Goal: Task Accomplishment & Management: Manage account settings

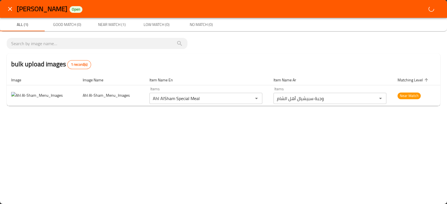
click at [398, 136] on div "Ahl AlSham Open All (1) Good Match (0) Near Match (1) Low Match (0) No Match (0…" at bounding box center [223, 102] width 447 height 204
click at [48, 154] on div "Ahl AlSham Open All (1) Good Match (0) Near Match (1) Low Match (0) No Match (0…" at bounding box center [223, 102] width 447 height 204
click at [9, 10] on icon "close" at bounding box center [10, 9] width 7 height 7
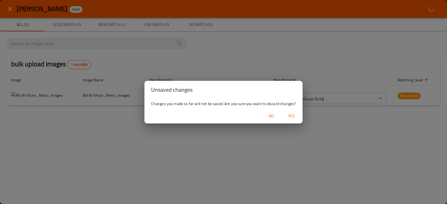
click at [293, 118] on span "Yes" at bounding box center [291, 116] width 13 height 7
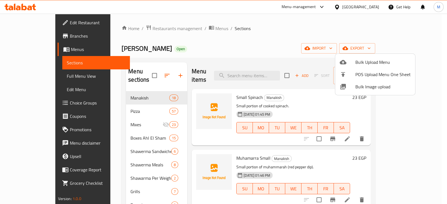
click at [362, 87] on span "Bulk Image upload" at bounding box center [382, 87] width 55 height 7
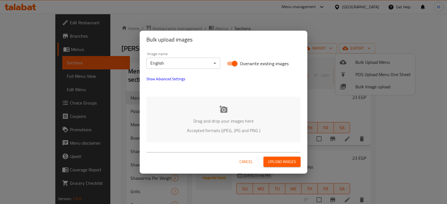
click at [227, 125] on p "Drag and drop your images here" at bounding box center [223, 121] width 137 height 7
click at [393, 125] on div "Bulk upload images Image name English ​ Overwrite existing images Show Advanced…" at bounding box center [223, 102] width 447 height 204
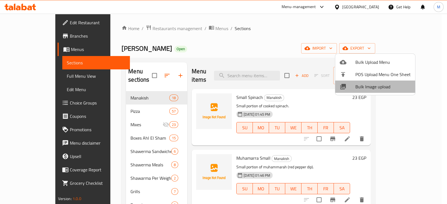
click at [396, 84] on span "Bulk Image upload" at bounding box center [382, 87] width 55 height 7
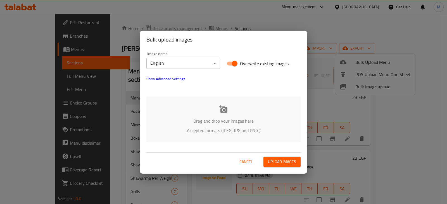
click at [282, 154] on div "Cancel Upload images" at bounding box center [223, 160] width 154 height 15
click at [284, 160] on span "Upload images" at bounding box center [282, 162] width 28 height 7
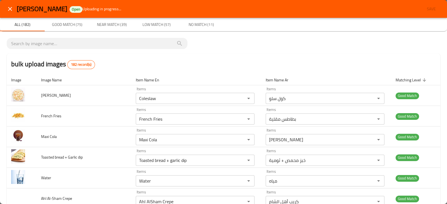
click at [205, 63] on div "bulk upload images 182 record(s)" at bounding box center [224, 64] width 434 height 21
click at [425, 8] on div "Ahl AlSham Open Uploading in progress... Save" at bounding box center [229, 9] width 424 height 10
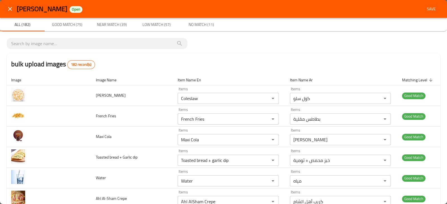
click at [425, 8] on span "Save" at bounding box center [431, 9] width 13 height 7
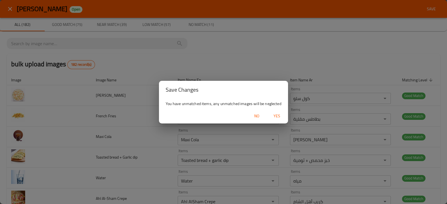
click at [275, 115] on span "Yes" at bounding box center [276, 116] width 13 height 7
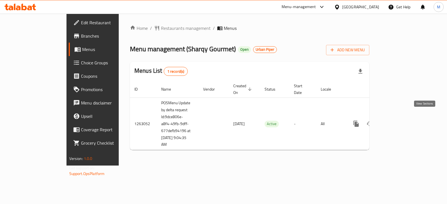
click at [403, 117] on link "enhanced table" at bounding box center [396, 123] width 13 height 13
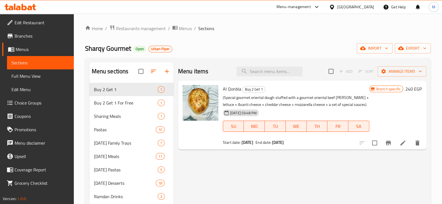
click at [18, 100] on span "Choice Groups" at bounding box center [42, 103] width 55 height 7
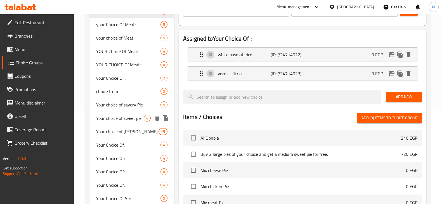
scroll to position [105, 0]
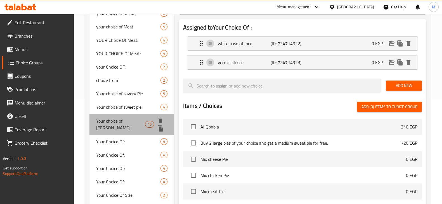
click at [137, 125] on div "Your choice of Manakish 15" at bounding box center [131, 124] width 85 height 21
type input "Your choice of Manakish"
type input "اختيارك من المناقيش"
type input "3"
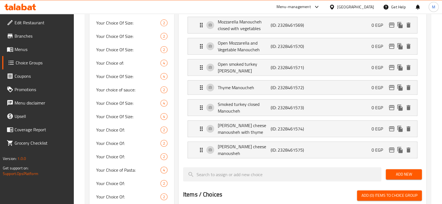
scroll to position [349, 0]
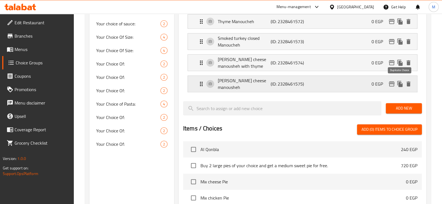
click at [399, 81] on icon "duplicate" at bounding box center [399, 84] width 7 height 7
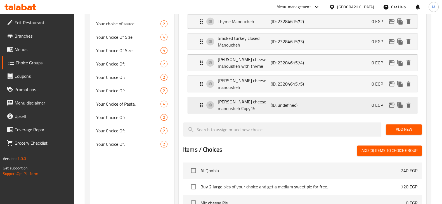
click at [263, 99] on p "Shami cheese manousheh Copy15" at bounding box center [244, 105] width 53 height 13
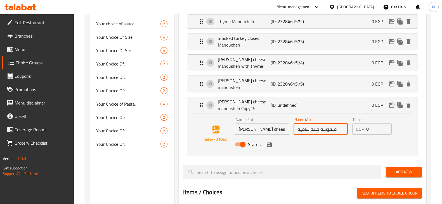
drag, startPoint x: 319, startPoint y: 127, endPoint x: 292, endPoint y: 125, distance: 26.3
click at [292, 125] on div "Name (Ar) منقوشة جبنة شامية Name (Ar)" at bounding box center [320, 127] width 59 height 22
click at [324, 130] on input "منقوشة بيبروني" at bounding box center [320, 129] width 54 height 11
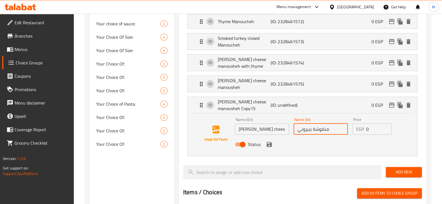
type input "منقوشة بيبروني"
click at [248, 133] on div "Name (En) Shami cheese manousheh Copy15 Name (En)" at bounding box center [261, 127] width 59 height 22
click at [251, 131] on div "Name (En) Shami cheese manousheh Copy15 Name (En)" at bounding box center [261, 127] width 59 height 22
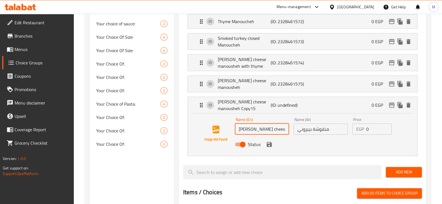
click at [260, 126] on input "Shami cheese manousheh Copy15" at bounding box center [262, 129] width 54 height 11
paste input "Pepperoni Manakish"
click at [270, 144] on icon "save" at bounding box center [269, 144] width 7 height 7
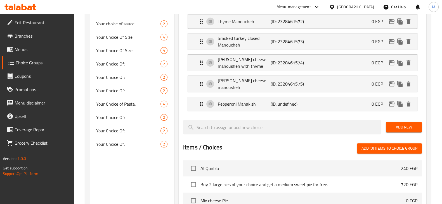
type input "Pepperoni Manakish"
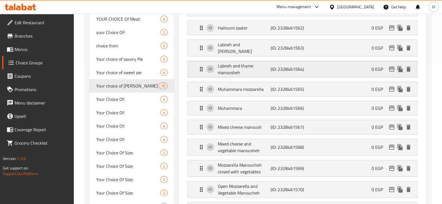
scroll to position [35, 0]
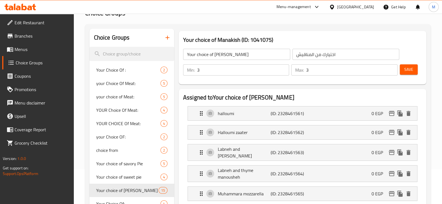
click at [412, 68] on span "Save" at bounding box center [408, 69] width 9 height 7
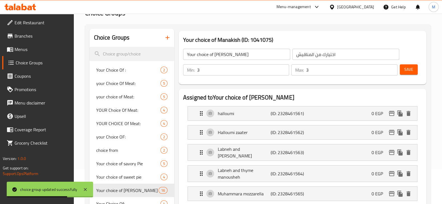
scroll to position [0, 0]
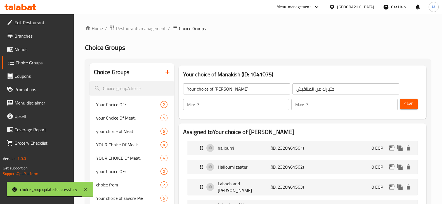
click at [27, 8] on icon at bounding box center [20, 7] width 32 height 7
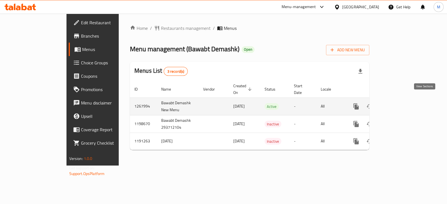
click at [400, 103] on icon "enhanced table" at bounding box center [396, 106] width 7 height 7
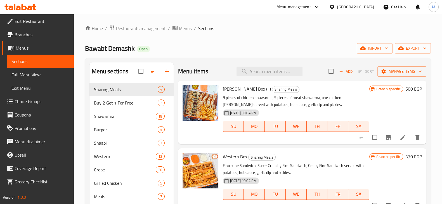
scroll to position [3, 0]
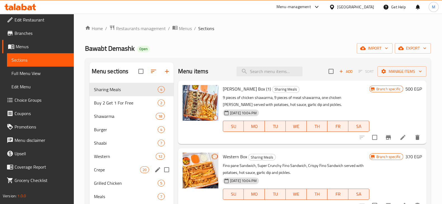
click at [130, 175] on div "Crepe 20" at bounding box center [131, 169] width 84 height 13
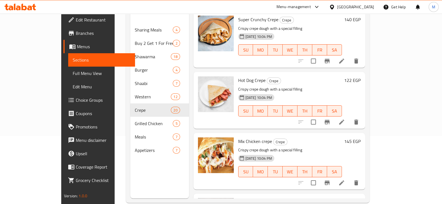
scroll to position [838, 0]
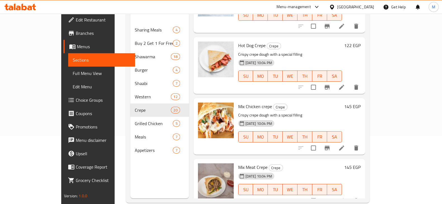
click at [360, 164] on h6 "145 EGP" at bounding box center [352, 168] width 16 height 8
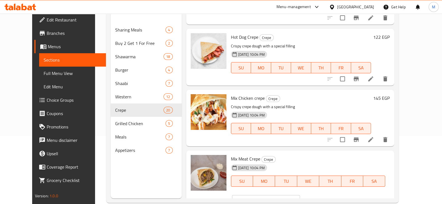
click at [300, 196] on input "146" at bounding box center [273, 201] width 54 height 11
click at [300, 196] on input "147" at bounding box center [273, 201] width 54 height 11
click at [300, 196] on input "148" at bounding box center [273, 201] width 54 height 11
click at [300, 196] on input "149" at bounding box center [273, 201] width 54 height 11
type input "150"
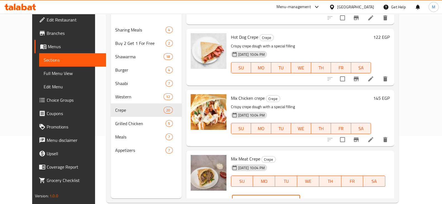
click at [300, 196] on input "150" at bounding box center [273, 201] width 54 height 11
click at [325, 195] on button "ok" at bounding box center [319, 201] width 12 height 12
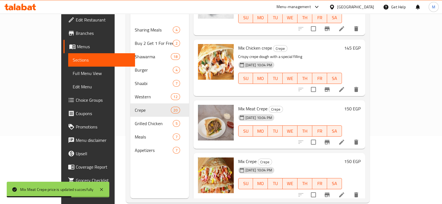
scroll to position [908, 0]
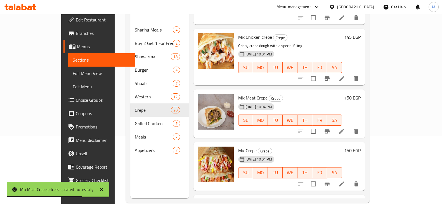
click at [360, 147] on h6 "150 EGP" at bounding box center [352, 151] width 16 height 8
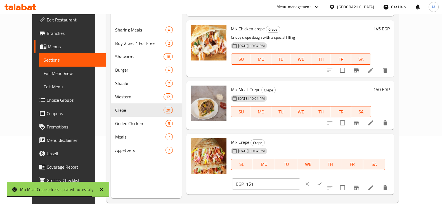
click at [300, 179] on input "151" at bounding box center [273, 184] width 54 height 11
click at [300, 179] on input "152" at bounding box center [273, 184] width 54 height 11
click at [300, 179] on input "153" at bounding box center [273, 184] width 54 height 11
click at [300, 179] on input "154" at bounding box center [273, 184] width 54 height 11
type input "155"
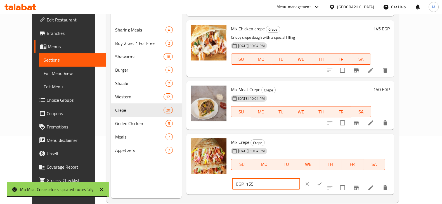
click at [300, 179] on input "155" at bounding box center [273, 184] width 54 height 11
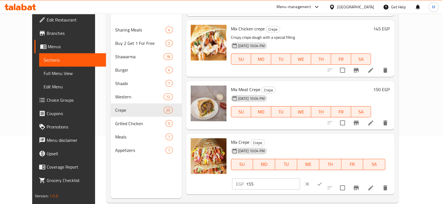
click at [334, 178] on div "EGP 155 ​" at bounding box center [283, 184] width 102 height 12
click at [325, 178] on button "ok" at bounding box center [319, 184] width 12 height 12
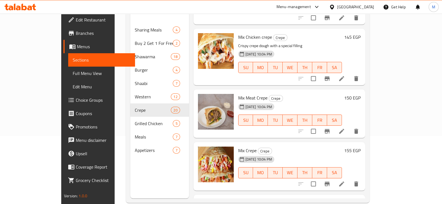
click at [137, 177] on div "Menu sections Sharing Meals 4 Buy 2 Get 1 For Free 2 Shawarma 18 Burger 4 Shaab…" at bounding box center [159, 96] width 59 height 204
